Goal: Information Seeking & Learning: Check status

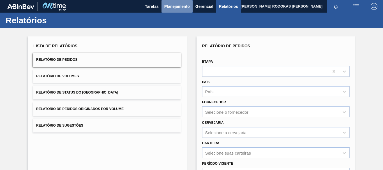
click at [183, 8] on span "Planejamento" at bounding box center [176, 6] width 25 height 7
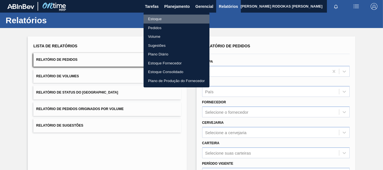
click at [160, 17] on li "Estoque" at bounding box center [176, 19] width 66 height 9
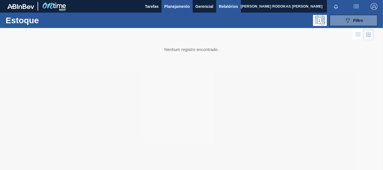
click at [225, 10] on button "Relatórios" at bounding box center [228, 6] width 25 height 13
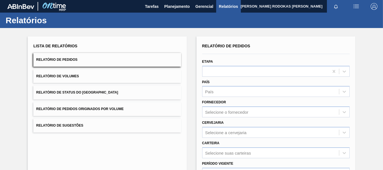
scroll to position [56, 0]
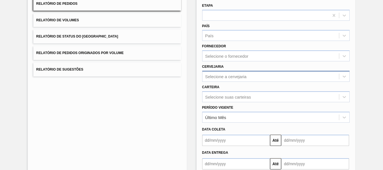
click at [227, 75] on div "Selecione a cervejaria" at bounding box center [225, 76] width 41 height 5
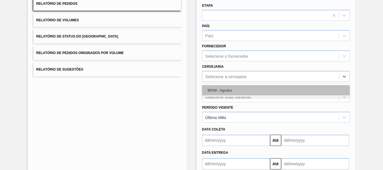
click at [224, 90] on div "BR09 - Agudos" at bounding box center [275, 90] width 147 height 10
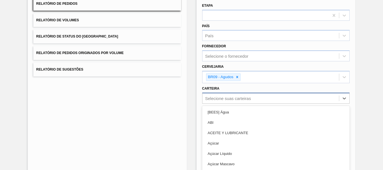
click at [225, 101] on div "option ABI focused, 2 of 101. 101 results available. Use Up and Down to choose …" at bounding box center [275, 98] width 147 height 11
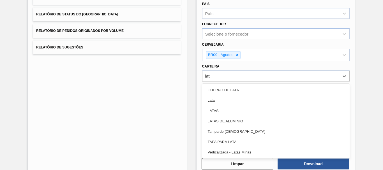
type input "lata"
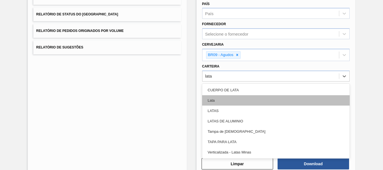
click at [225, 98] on div "Lata" at bounding box center [275, 100] width 147 height 10
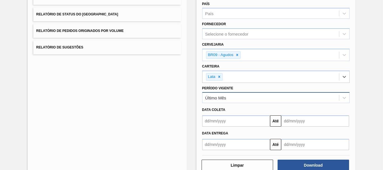
click at [230, 96] on div "Último Mês" at bounding box center [270, 98] width 136 height 8
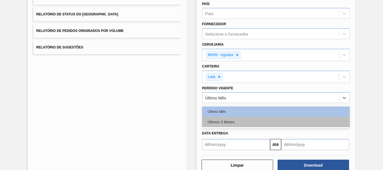
click at [234, 118] on div "Últimos 3 Meses" at bounding box center [275, 122] width 147 height 10
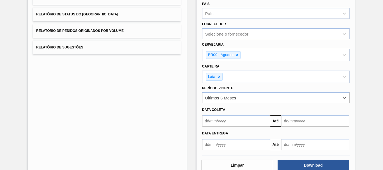
click at [225, 121] on input "text" at bounding box center [236, 120] width 68 height 11
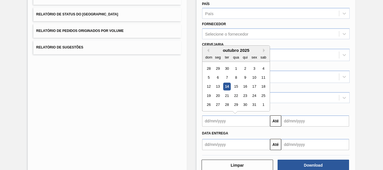
click at [208, 50] on div "outubro 2025" at bounding box center [235, 50] width 67 height 5
click at [206, 50] on button "Previous Month" at bounding box center [207, 50] width 4 height 4
click at [220, 87] on div "15" at bounding box center [218, 87] width 8 height 8
type input "[DATE]"
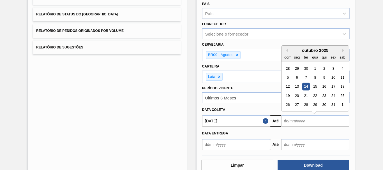
click at [319, 119] on input "text" at bounding box center [315, 120] width 68 height 11
click at [342, 49] on button "Next Month" at bounding box center [344, 50] width 4 height 4
click at [340, 117] on div "6" at bounding box center [342, 114] width 8 height 8
type input "[DATE]"
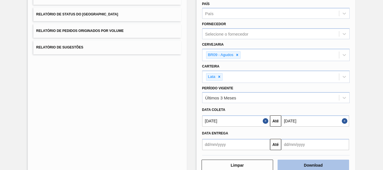
click at [304, 164] on button "Download" at bounding box center [312, 165] width 71 height 11
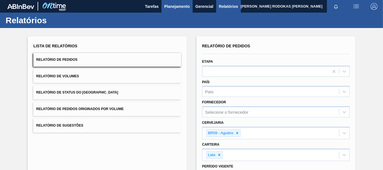
click at [177, 6] on span "Planejamento" at bounding box center [176, 6] width 25 height 7
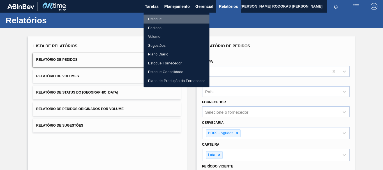
click at [171, 18] on li "Estoque" at bounding box center [176, 19] width 66 height 9
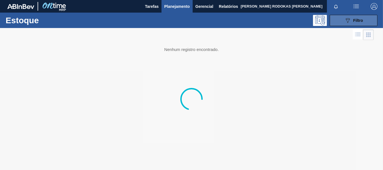
click at [367, 19] on button "089F7B8B-B2A5-4AFE-B5C0-19BA573D28AC Filtro" at bounding box center [353, 20] width 48 height 11
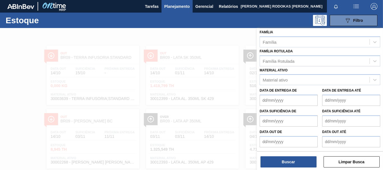
scroll to position [41, 0]
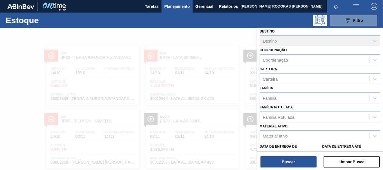
click at [208, 121] on div at bounding box center [191, 113] width 383 height 170
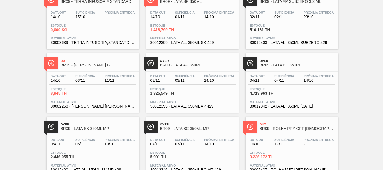
scroll to position [84, 0]
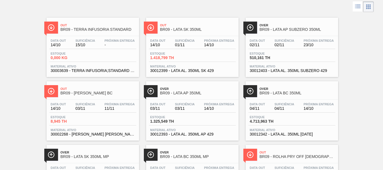
scroll to position [56, 0]
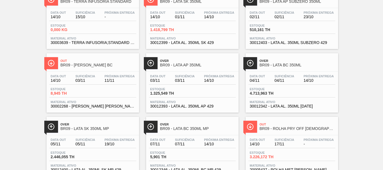
click at [114, 82] on span "11/11" at bounding box center [119, 80] width 30 height 4
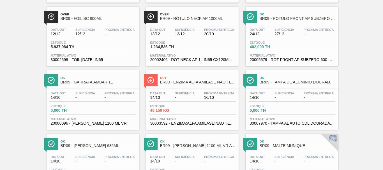
scroll to position [448, 0]
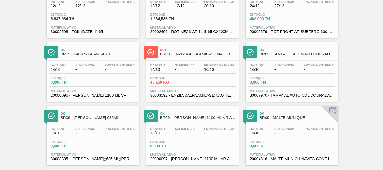
click at [328, 59] on div "Ok BR09 - TAMPA DE ALUMÍNIO DOURADA CANPACK CDL Data out 14/10 Suficiência - Pr…" at bounding box center [291, 71] width 92 height 59
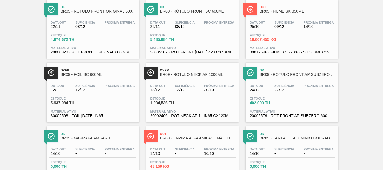
scroll to position [392, 0]
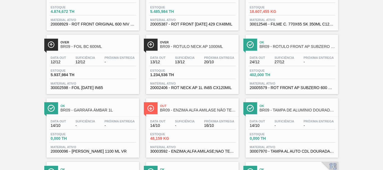
click at [296, 110] on span "BR09 - TAMPA DE ALUMÍNIO DOURADA CANPACK CDL" at bounding box center [297, 110] width 76 height 4
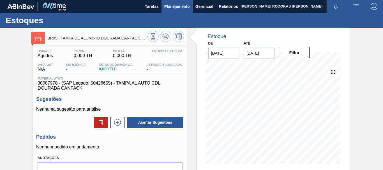
click at [176, 6] on span "Planejamento" at bounding box center [176, 6] width 25 height 7
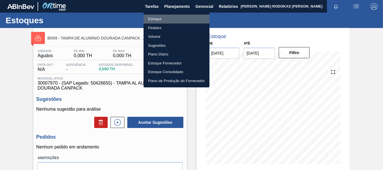
click at [163, 17] on li "Estoque" at bounding box center [176, 19] width 66 height 9
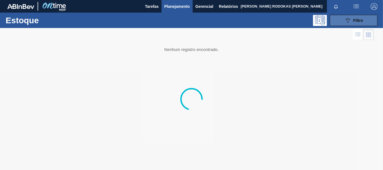
click at [360, 24] on button "089F7B8B-B2A5-4AFE-B5C0-19BA573D28AC Filtro" at bounding box center [353, 20] width 48 height 11
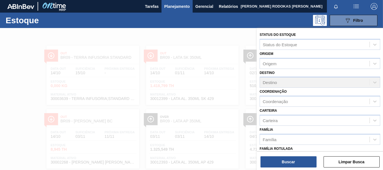
scroll to position [56, 0]
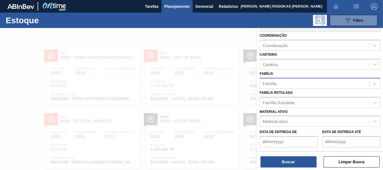
click at [273, 85] on div "Família" at bounding box center [269, 83] width 14 height 5
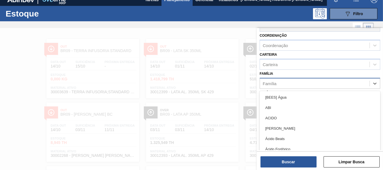
scroll to position [7, 0]
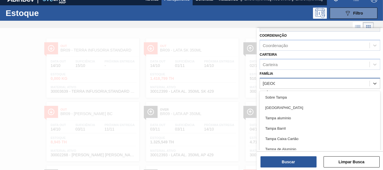
type input "[GEOGRAPHIC_DATA]"
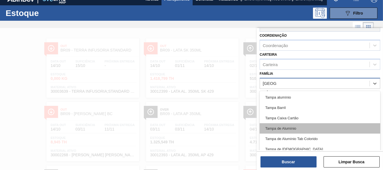
click at [291, 124] on div "Tampa de Alumínio" at bounding box center [319, 128] width 120 height 10
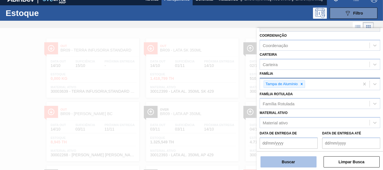
click at [305, 164] on button "Buscar" at bounding box center [288, 161] width 56 height 11
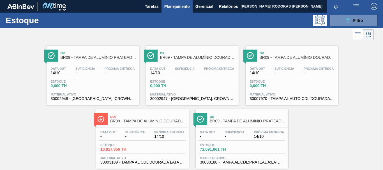
click at [177, 81] on span "Estoque" at bounding box center [169, 81] width 39 height 3
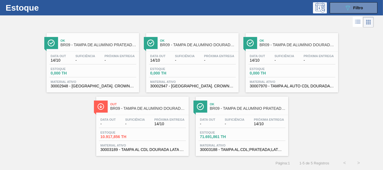
click at [159, 114] on div "Out BR09 - TAMPA DE ALUMÍNIO DOURADA BALL CDL Data out - Suficiência - Próxima …" at bounding box center [142, 126] width 92 height 59
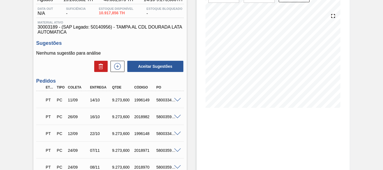
scroll to position [84, 0]
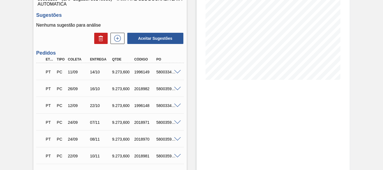
click at [128, 95] on div "PT PC 26/09 16/10 9.273,[PHONE_NUMBER] 5800359757 Material 30003189 - TAMPA AL …" at bounding box center [109, 88] width 147 height 17
click at [176, 74] on div "5800334488" at bounding box center [167, 72] width 24 height 4
click at [176, 71] on span at bounding box center [177, 72] width 7 height 4
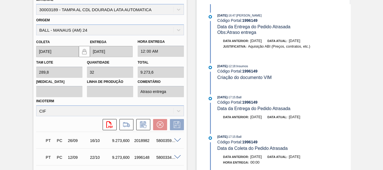
scroll to position [196, 0]
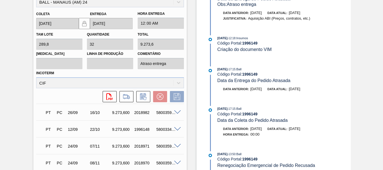
click at [114, 115] on div "PT PC 26/09 16/10 9.273,[PHONE_NUMBER] 5800359757" at bounding box center [108, 111] width 132 height 11
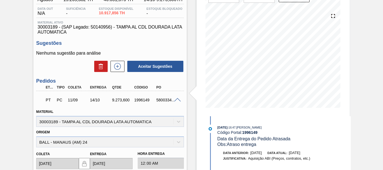
scroll to position [0, 0]
